Goal: Task Accomplishment & Management: Complete application form

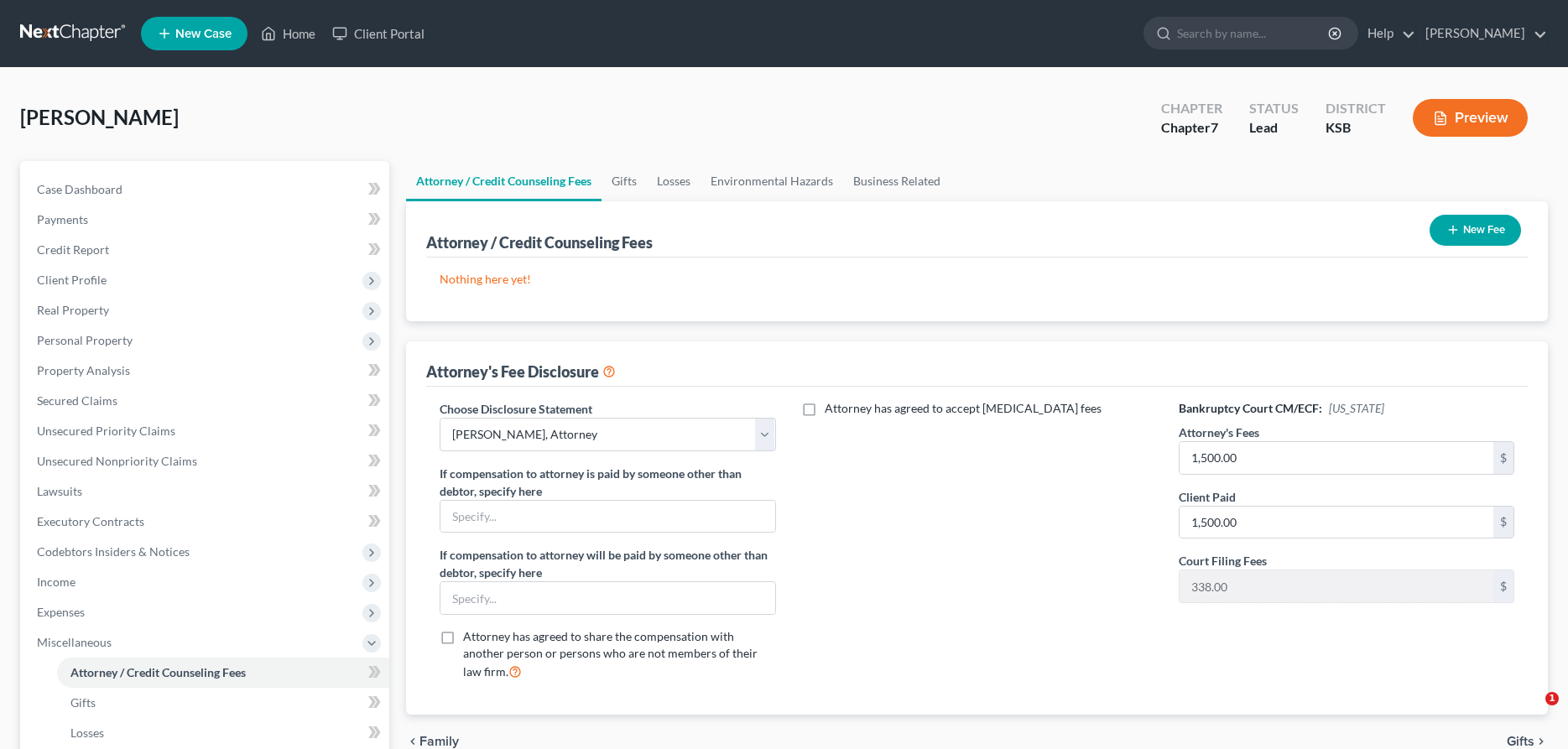
select select "0"
click at [302, 34] on link "Home" at bounding box center [288, 34] width 71 height 30
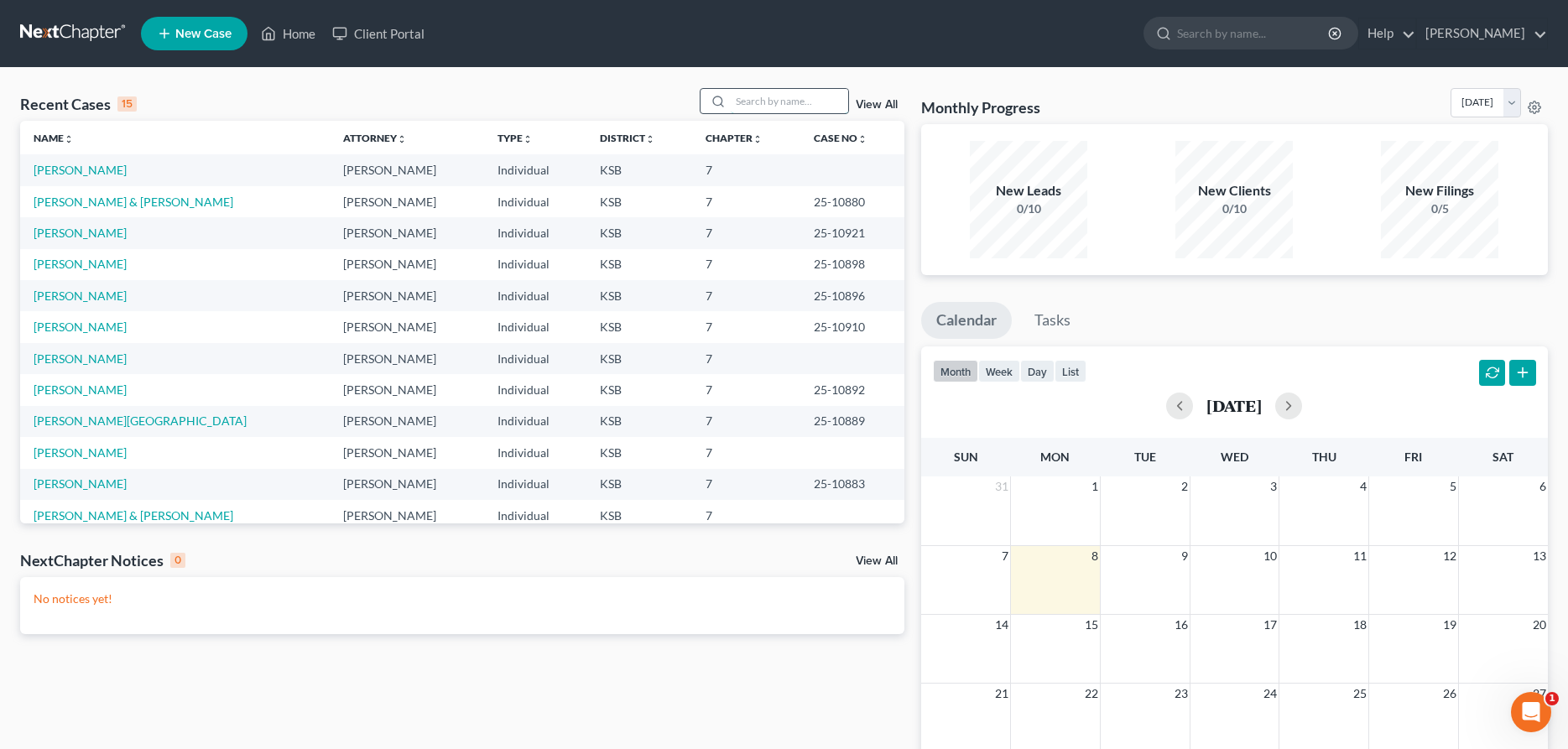
click at [767, 104] on input "search" at bounding box center [789, 100] width 117 height 24
type input "[PERSON_NAME]"
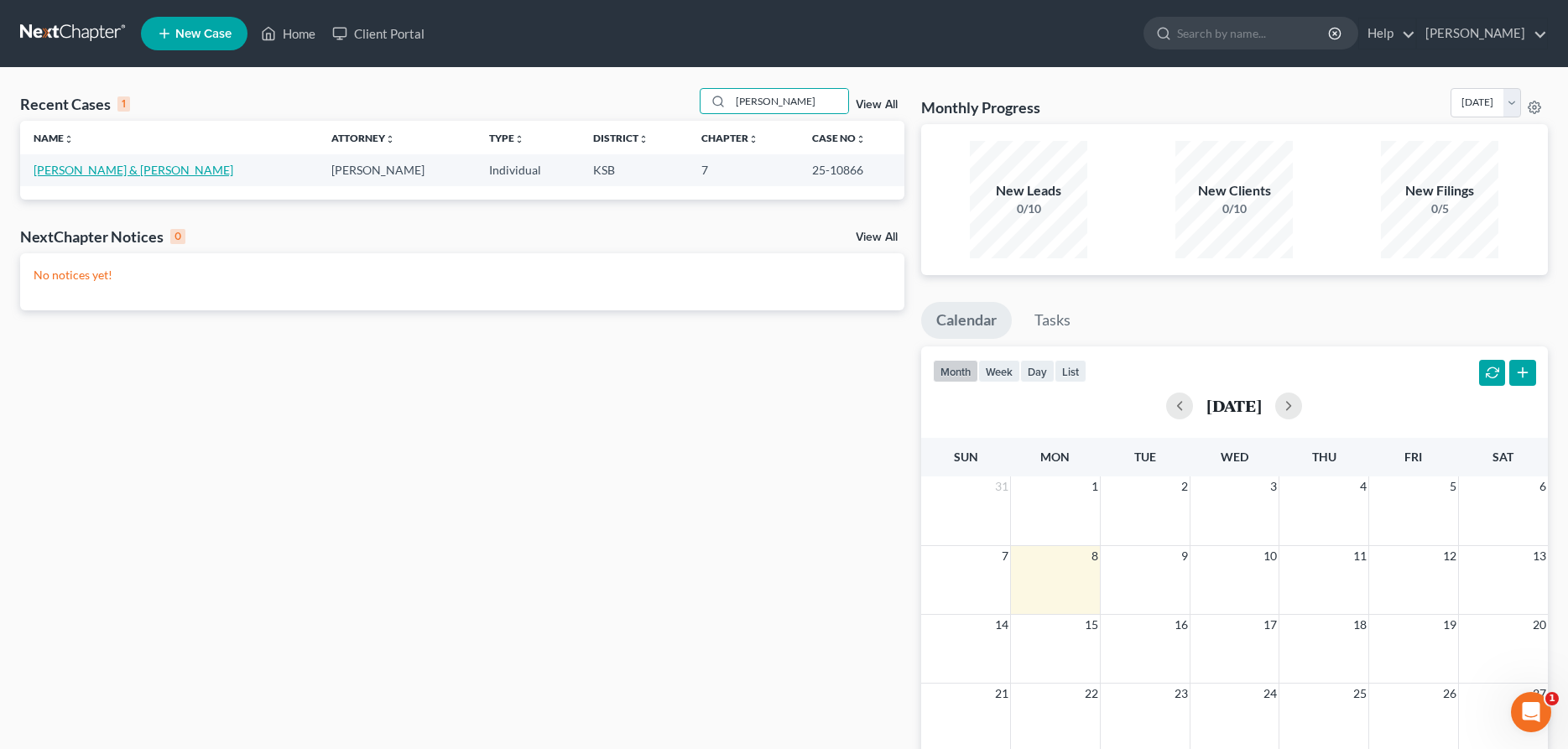
click at [115, 175] on link "[PERSON_NAME] & [PERSON_NAME]" at bounding box center [133, 169] width 200 height 14
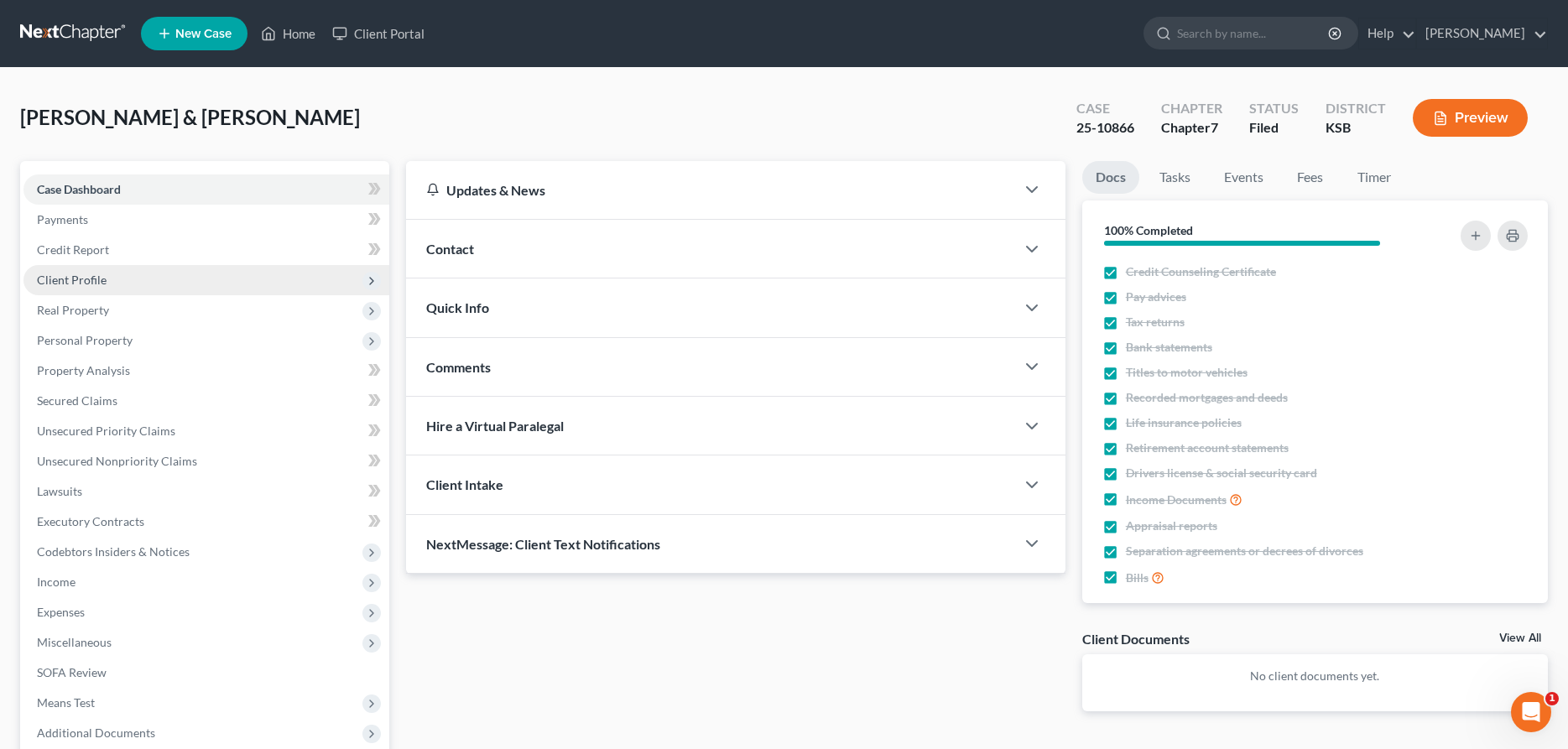
click at [200, 276] on span "Client Profile" at bounding box center [206, 280] width 365 height 30
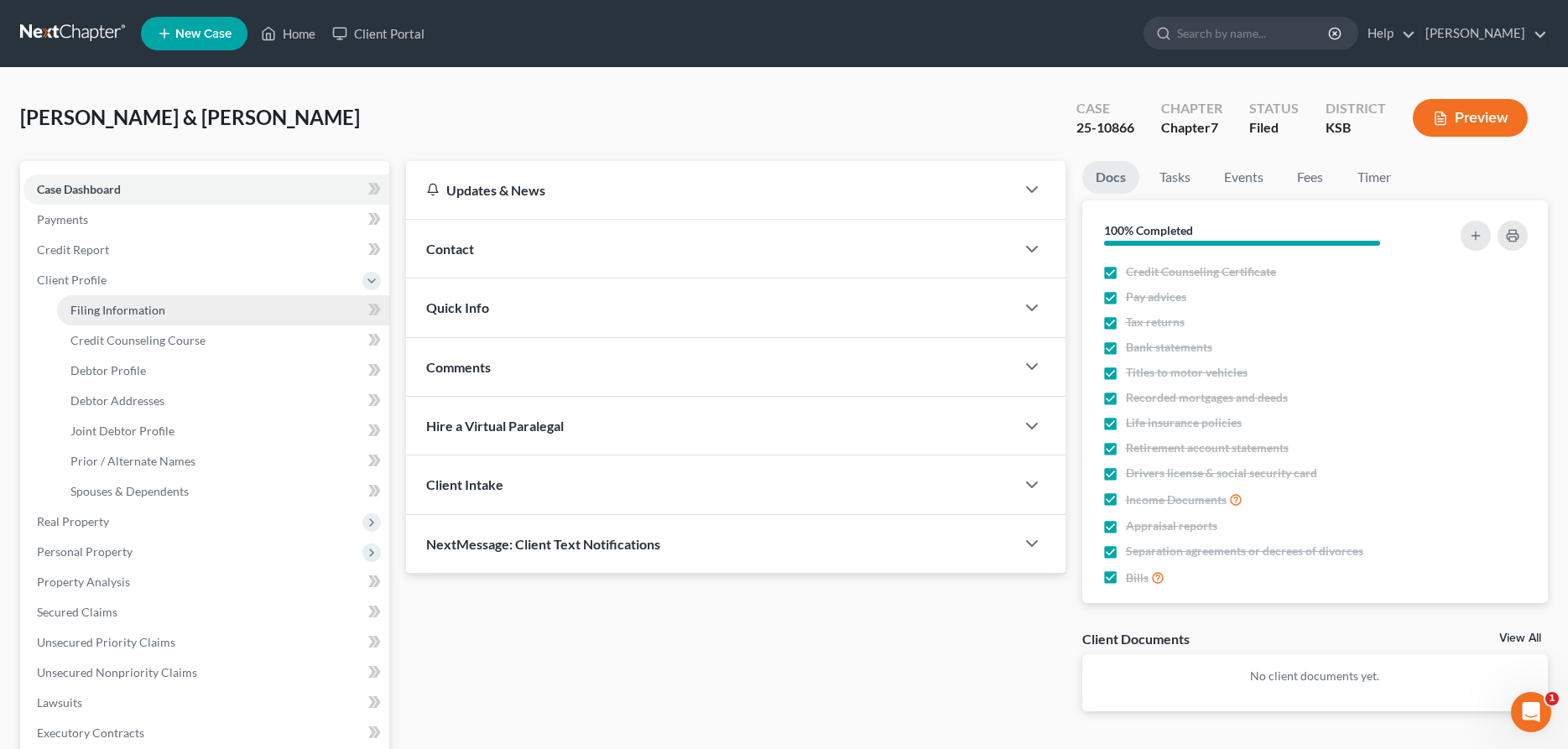
click at [192, 305] on link "Filing Information" at bounding box center [223, 310] width 333 height 30
select select "1"
select select "0"
select select "17"
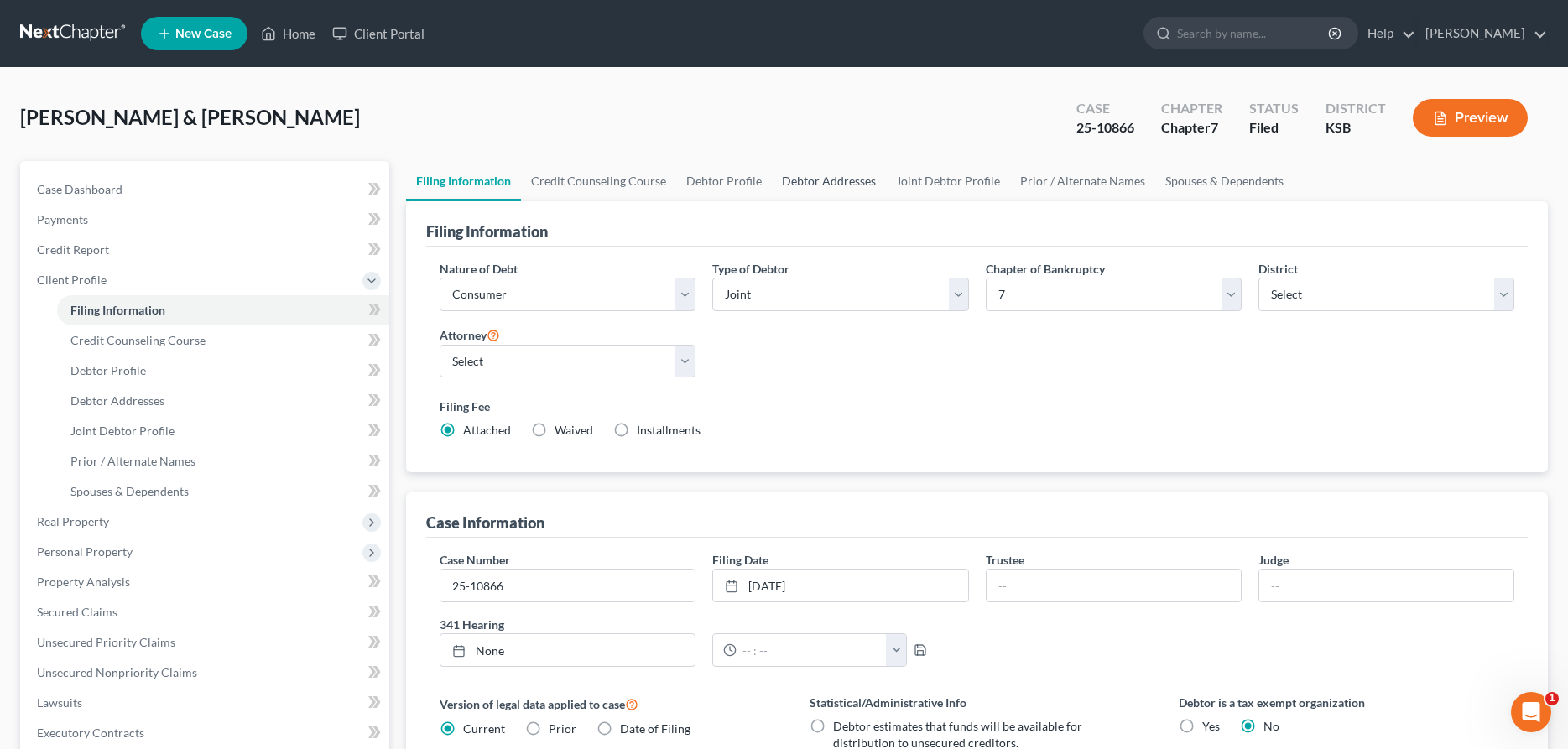
click at [806, 175] on link "Debtor Addresses" at bounding box center [828, 181] width 114 height 40
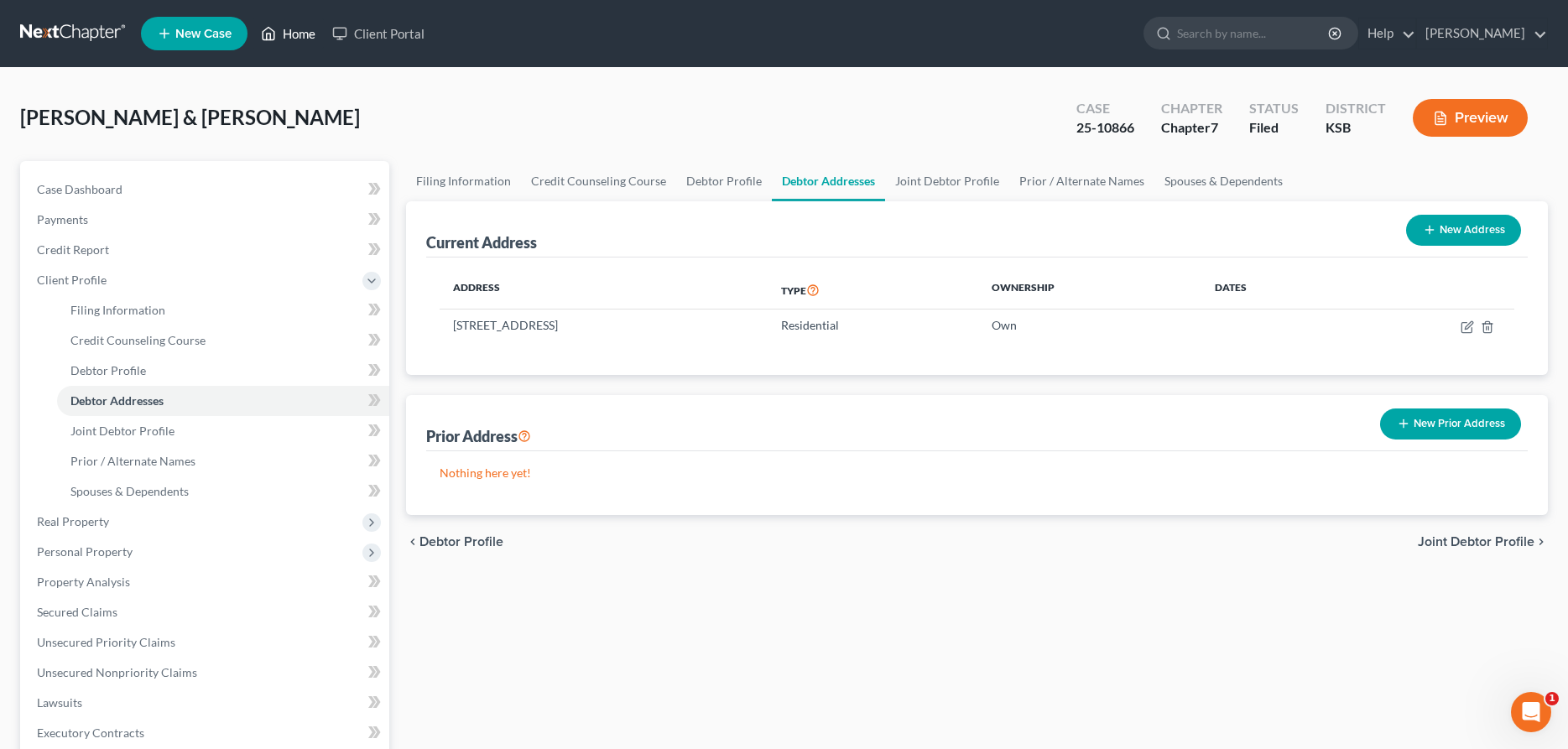
click at [294, 24] on link "Home" at bounding box center [288, 34] width 71 height 30
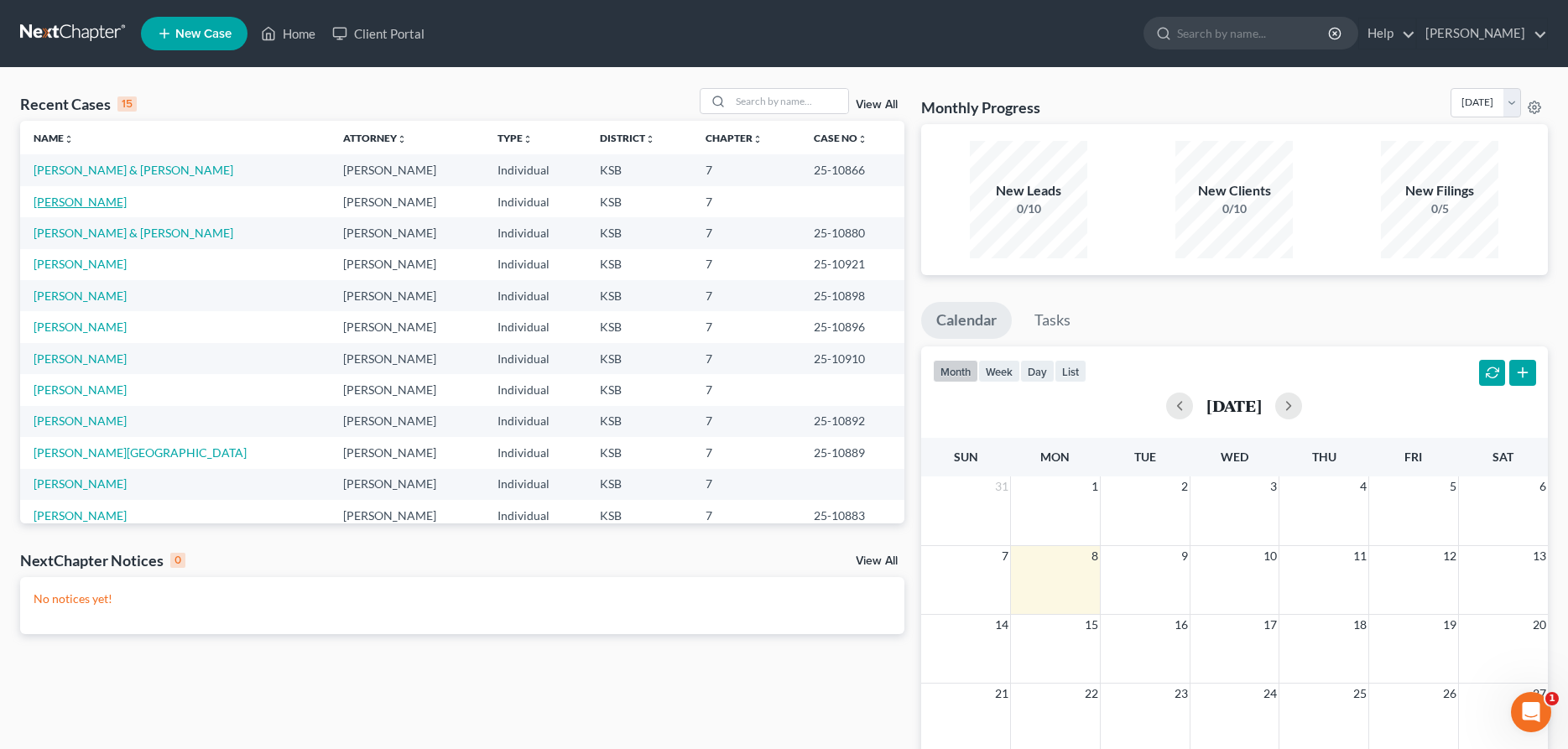
click at [96, 197] on link "[PERSON_NAME]" at bounding box center [80, 201] width 93 height 14
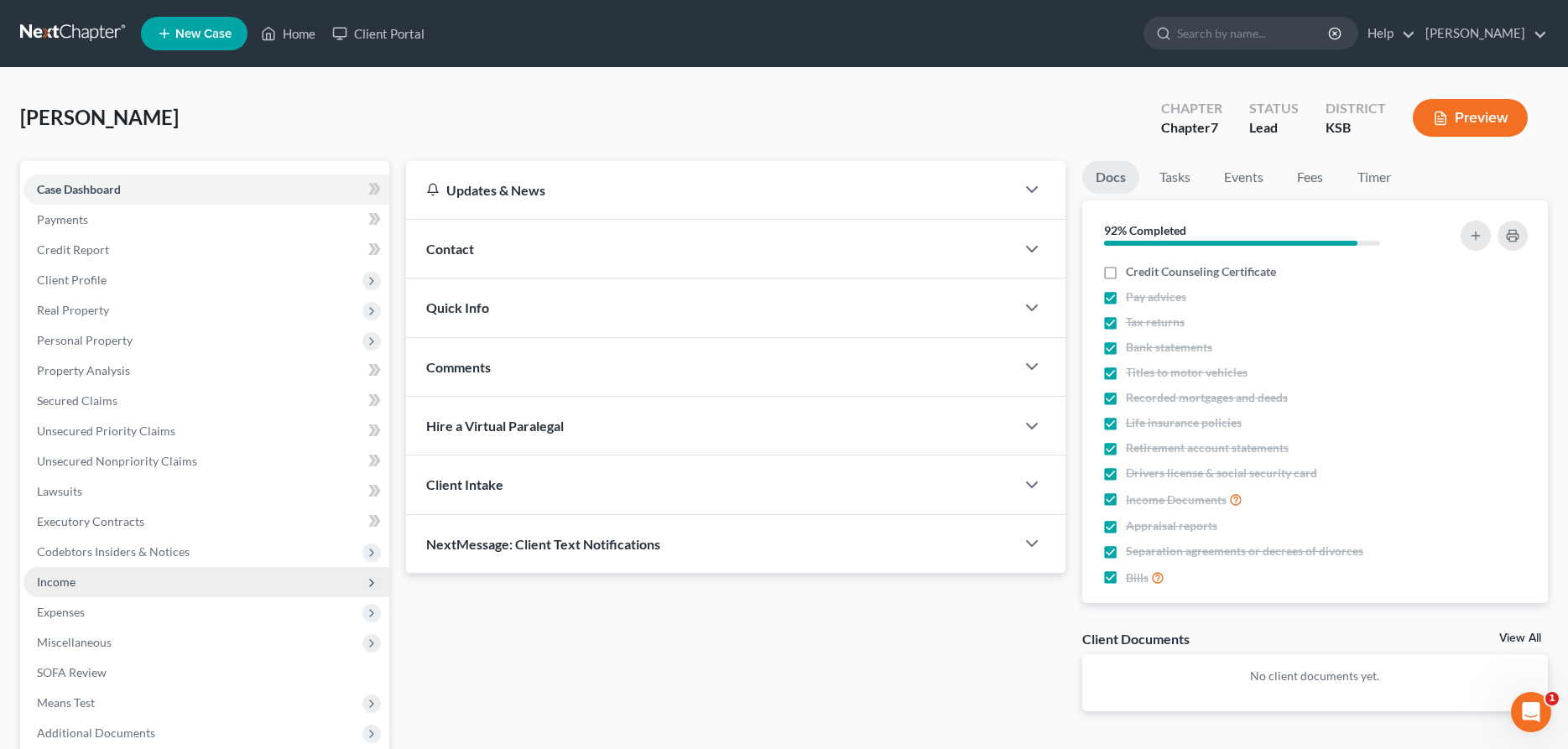
click at [54, 577] on span "Income" at bounding box center [57, 581] width 39 height 14
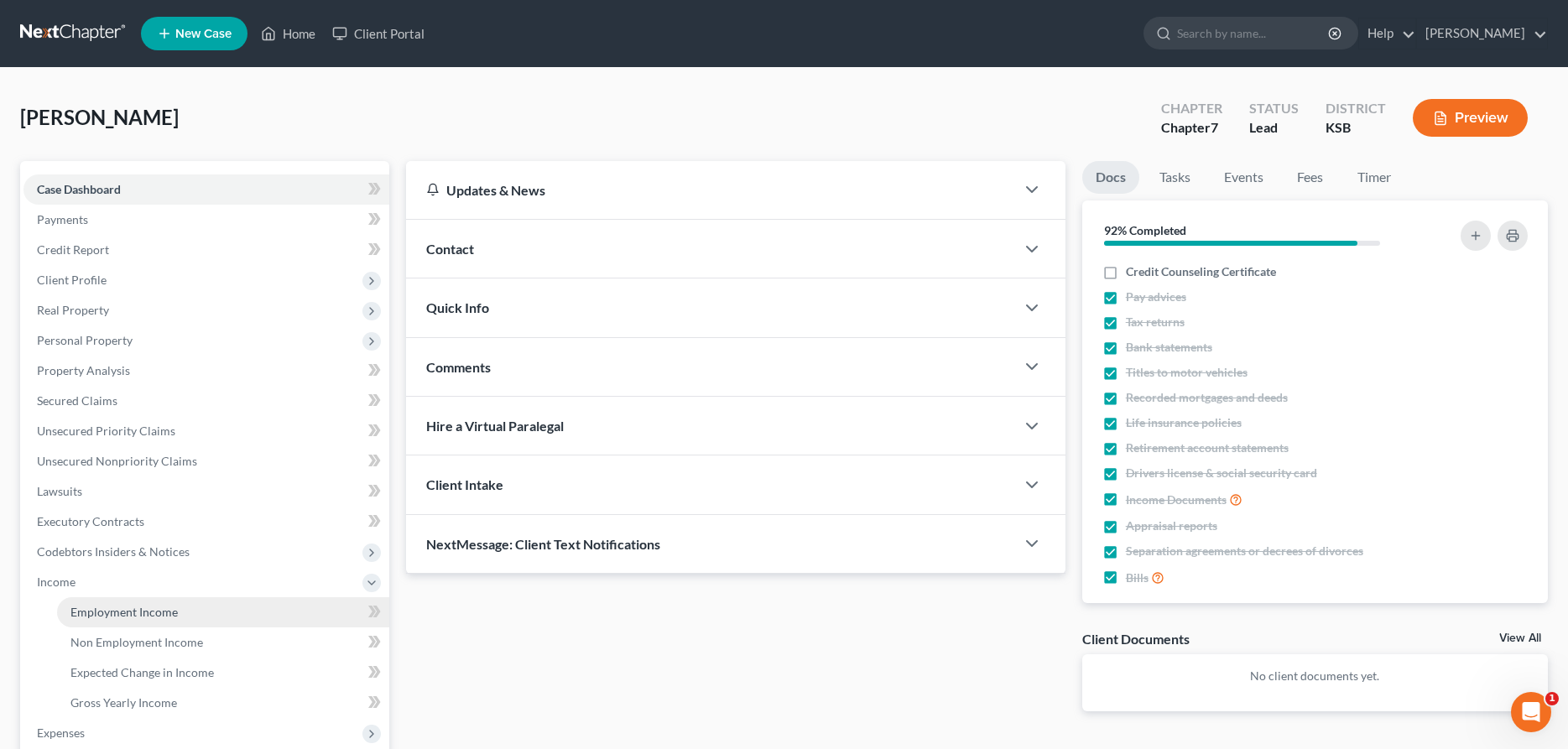
click at [115, 612] on span "Employment Income" at bounding box center [123, 612] width 107 height 14
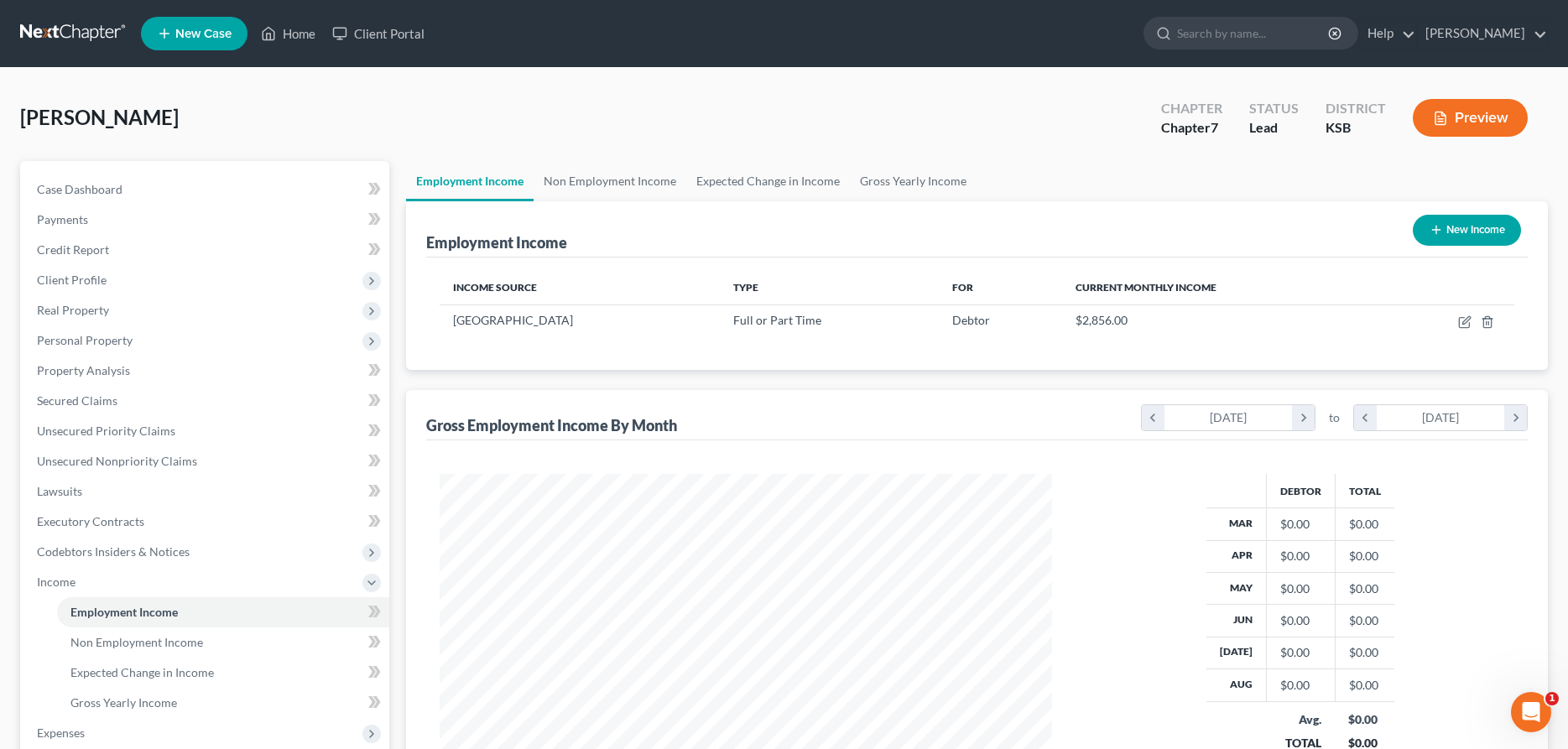
scroll to position [306, 646]
click at [1464, 318] on icon "button" at bounding box center [1464, 322] width 13 height 13
select select "0"
select select "17"
select select "1"
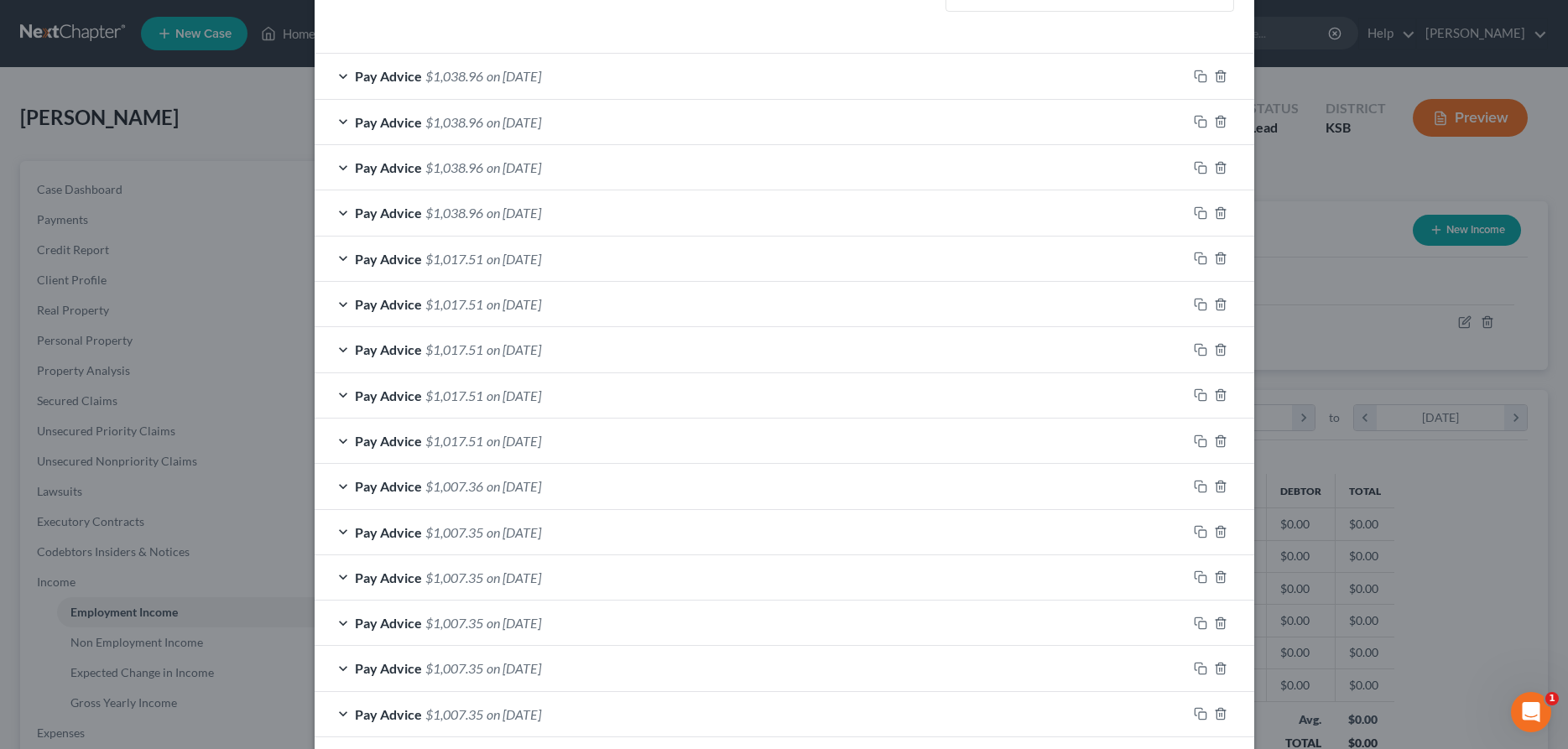
scroll to position [594, 0]
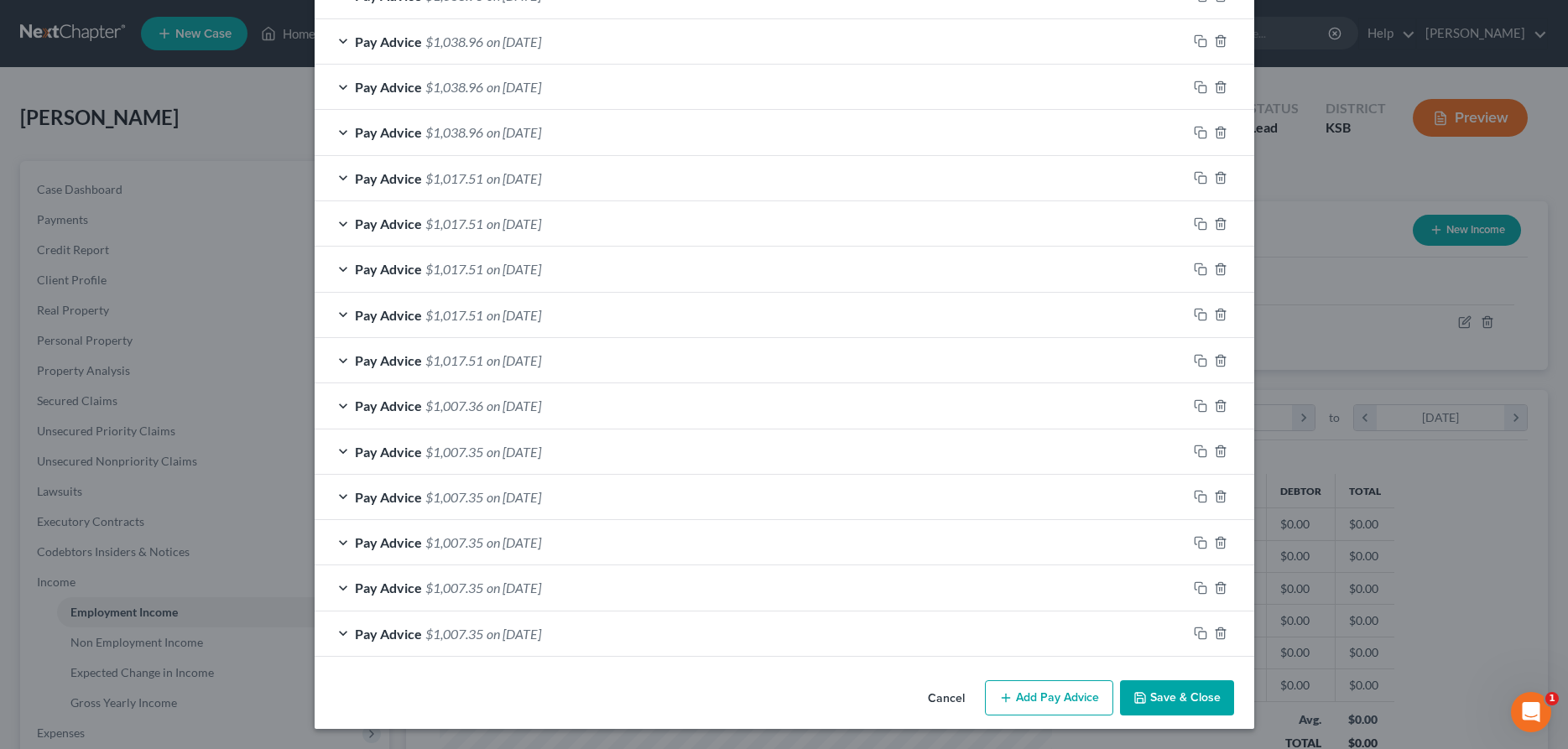
click at [1164, 689] on button "Save & Close" at bounding box center [1177, 698] width 114 height 35
